Goal: Task Accomplishment & Management: Use online tool/utility

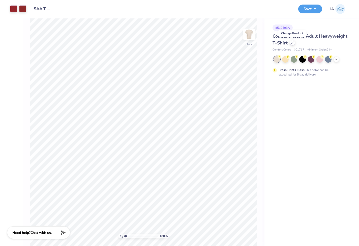
click at [293, 43] on icon at bounding box center [292, 42] width 3 height 3
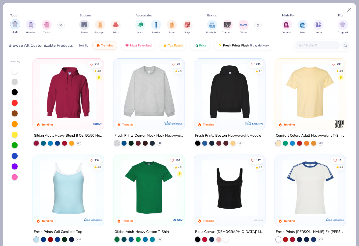
click at [14, 27] on div "filter for Shirts" at bounding box center [15, 24] width 10 height 10
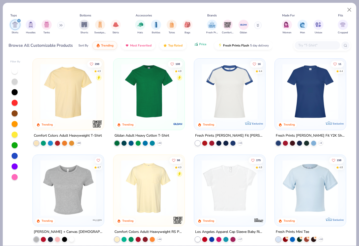
click at [206, 45] on button "Price" at bounding box center [201, 44] width 20 height 9
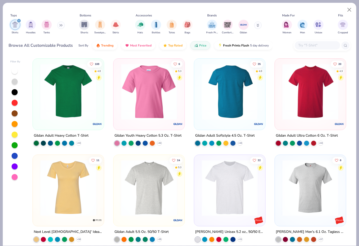
click at [229, 105] on img at bounding box center [229, 92] width 61 height 56
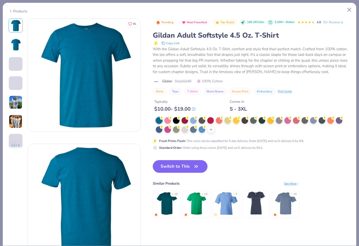
click at [213, 128] on div "+ 22" at bounding box center [211, 130] width 8 height 8
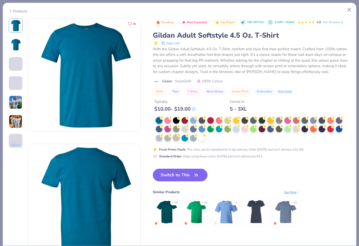
click at [175, 138] on div at bounding box center [176, 137] width 7 height 7
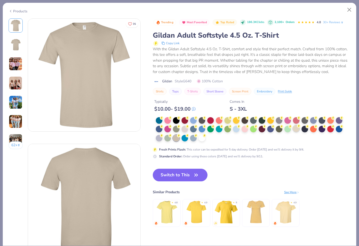
click at [297, 129] on div at bounding box center [296, 128] width 7 height 7
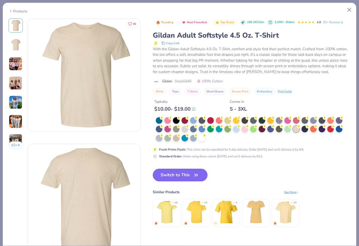
click at [186, 174] on button "Switch to This" at bounding box center [180, 175] width 55 height 13
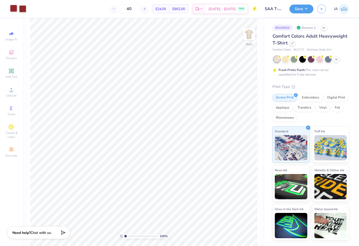
click at [15, 10] on div at bounding box center [13, 8] width 7 height 7
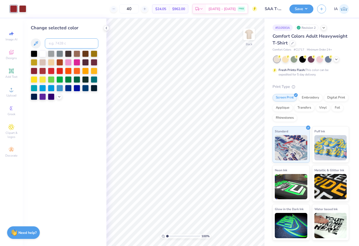
click at [77, 44] on input at bounding box center [71, 43] width 53 height 10
type input "7623"
click at [106, 28] on polyline at bounding box center [106, 28] width 1 height 2
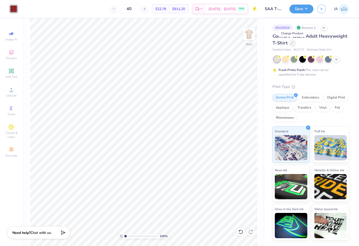
click at [292, 44] on icon at bounding box center [292, 42] width 3 height 3
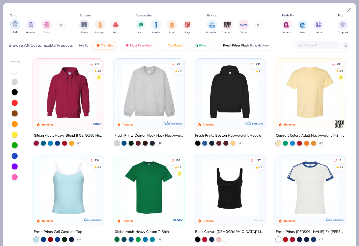
click at [16, 25] on img "filter for Shirts" at bounding box center [15, 24] width 6 height 6
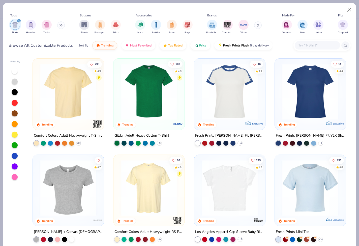
click at [197, 49] on div "Sort By Trending Most Favorited Top Rated Price Fresh Prints Flash 5 day delive…" at bounding box center [175, 45] width 194 height 14
click at [195, 42] on icon "button" at bounding box center [196, 44] width 4 height 5
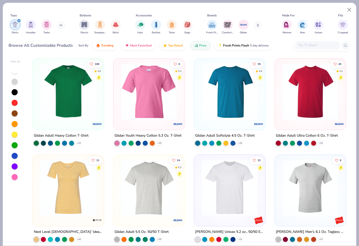
click at [205, 111] on img at bounding box center [229, 92] width 61 height 56
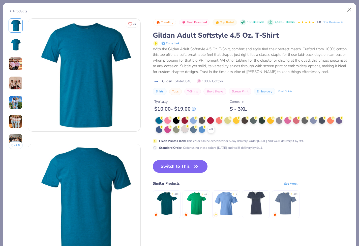
click at [186, 131] on div at bounding box center [185, 129] width 7 height 7
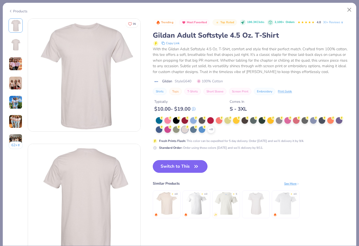
click at [182, 166] on button "Switch to This" at bounding box center [180, 166] width 55 height 13
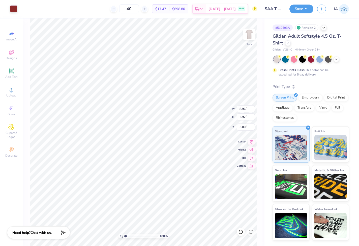
type input "3.00"
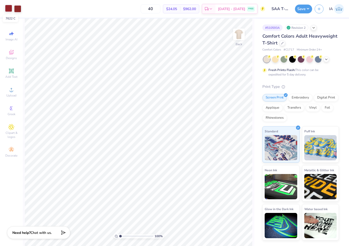
click at [7, 10] on div at bounding box center [8, 8] width 7 height 7
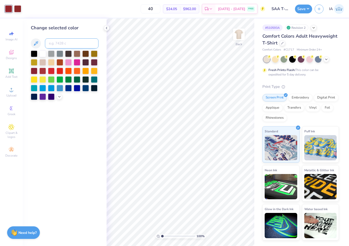
click at [55, 43] on input at bounding box center [71, 43] width 53 height 10
type input "7623"
click at [307, 8] on button "Save" at bounding box center [303, 8] width 17 height 9
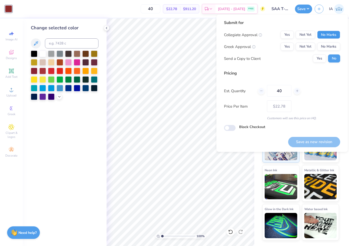
click at [331, 36] on button "No Marks" at bounding box center [328, 35] width 23 height 8
click at [288, 35] on button "Yes" at bounding box center [286, 35] width 13 height 8
click at [326, 45] on button "No Marks" at bounding box center [328, 47] width 23 height 8
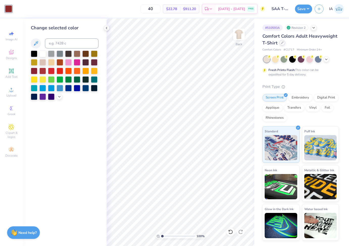
click at [281, 42] on icon at bounding box center [282, 42] width 3 height 3
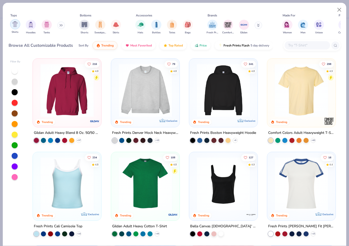
click at [14, 23] on img "filter for Shirts" at bounding box center [15, 24] width 6 height 6
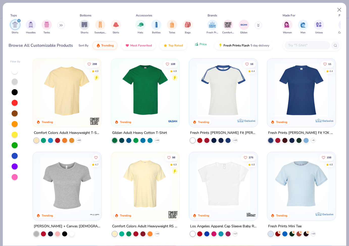
click at [200, 46] on span "Price" at bounding box center [202, 44] width 7 height 4
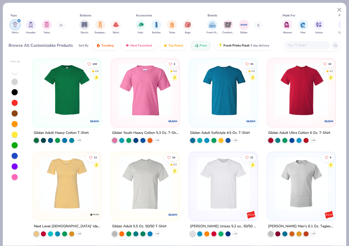
click at [211, 108] on img at bounding box center [223, 90] width 58 height 53
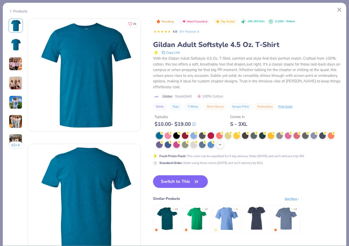
click at [222, 146] on div "+ 22" at bounding box center [220, 145] width 8 height 8
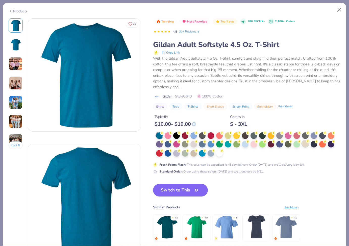
click at [305, 145] on div at bounding box center [305, 143] width 7 height 7
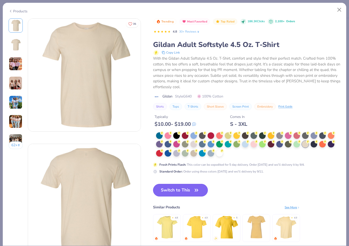
click at [180, 192] on button "Switch to This" at bounding box center [180, 190] width 55 height 13
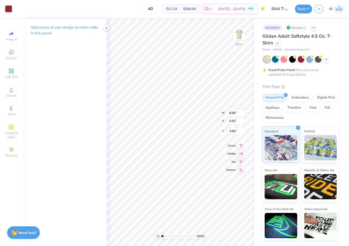
type input "3.00"
click at [302, 10] on button "Save" at bounding box center [303, 8] width 17 height 9
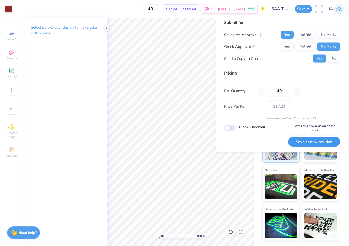
click at [319, 142] on button "Save as new revision" at bounding box center [314, 142] width 52 height 10
type input "$17.24"
